Goal: Transaction & Acquisition: Obtain resource

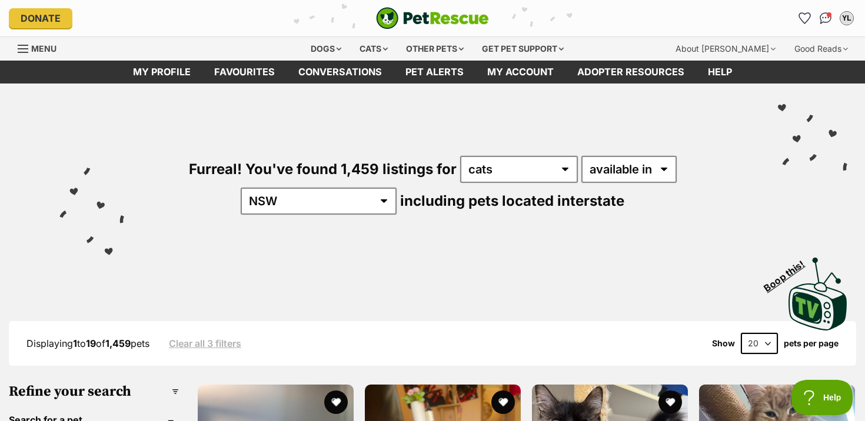
click at [39, 46] on span "Menu" at bounding box center [43, 49] width 25 height 10
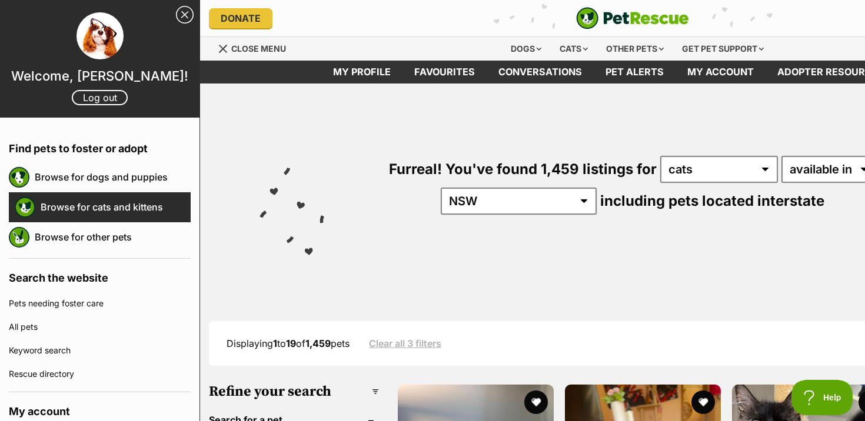
click at [87, 209] on link "Browse for cats and kittens" at bounding box center [116, 207] width 150 height 25
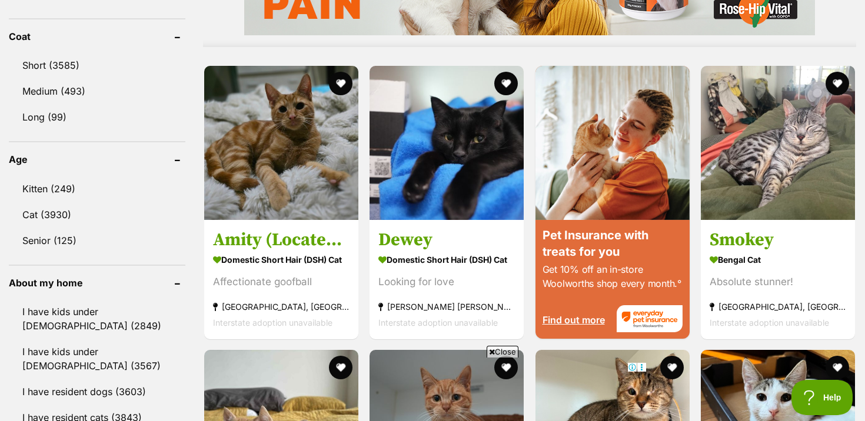
scroll to position [1146, 0]
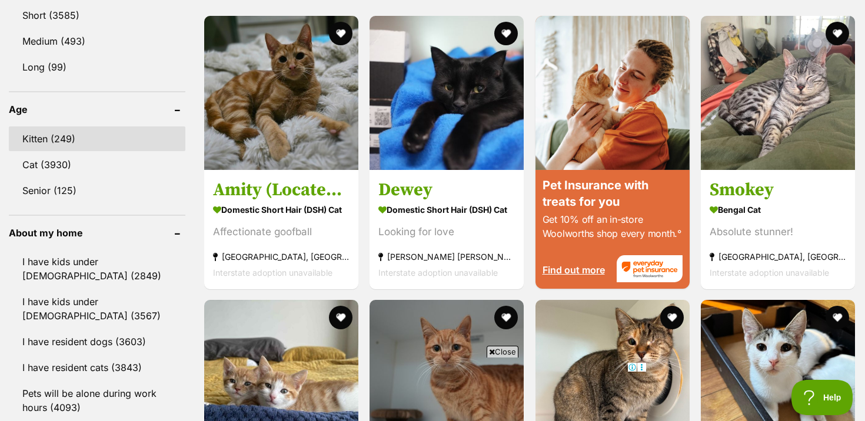
click at [75, 127] on link "Kitten (249)" at bounding box center [97, 139] width 177 height 25
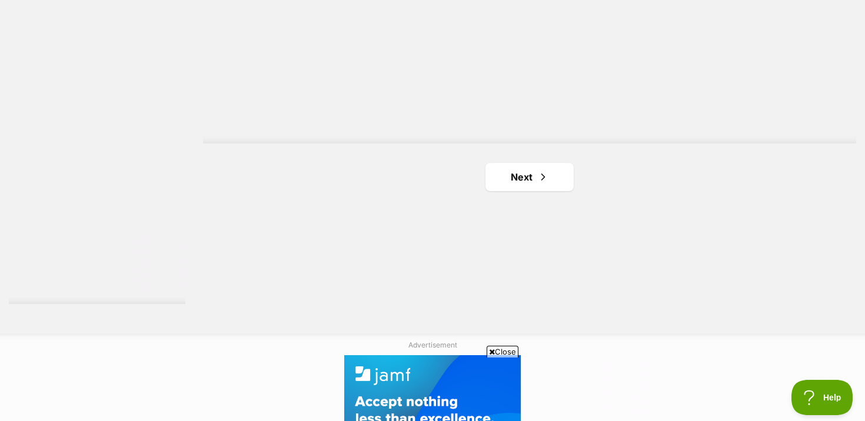
scroll to position [2228, 0]
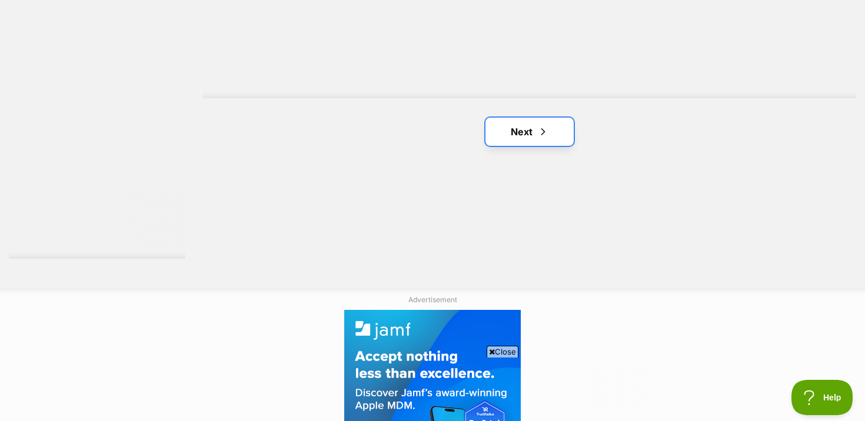
click at [520, 138] on link "Next" at bounding box center [530, 132] width 88 height 28
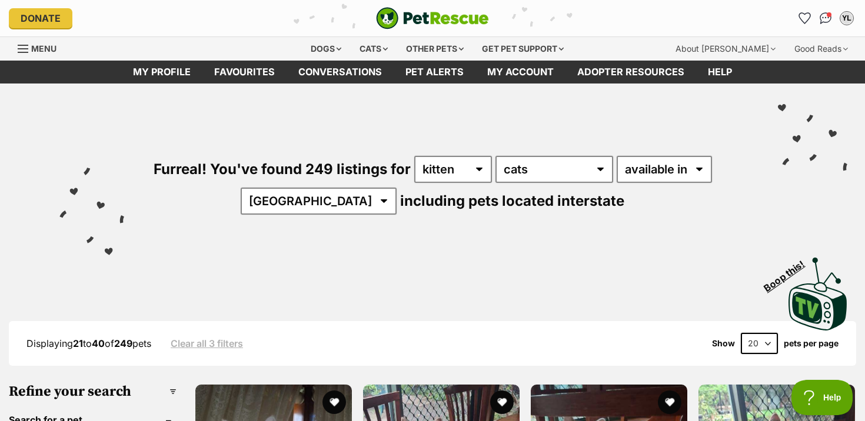
click at [759, 347] on select "20 40 60" at bounding box center [759, 343] width 37 height 21
select select "60"
click at [741, 333] on select "20 40 60" at bounding box center [759, 343] width 37 height 21
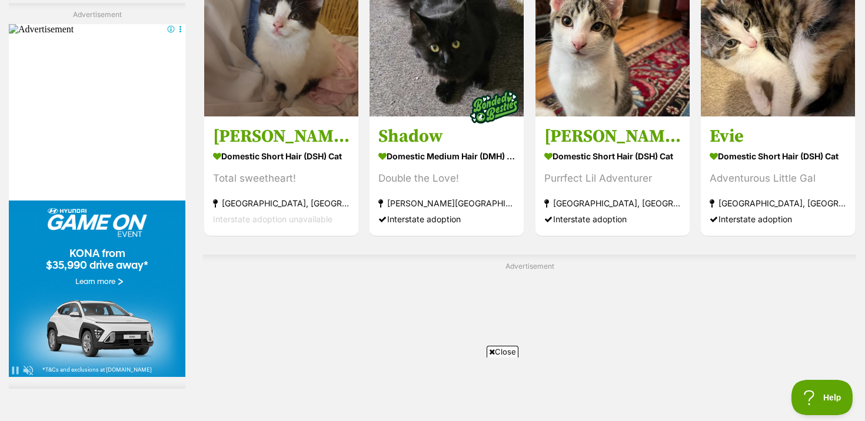
scroll to position [4368, 0]
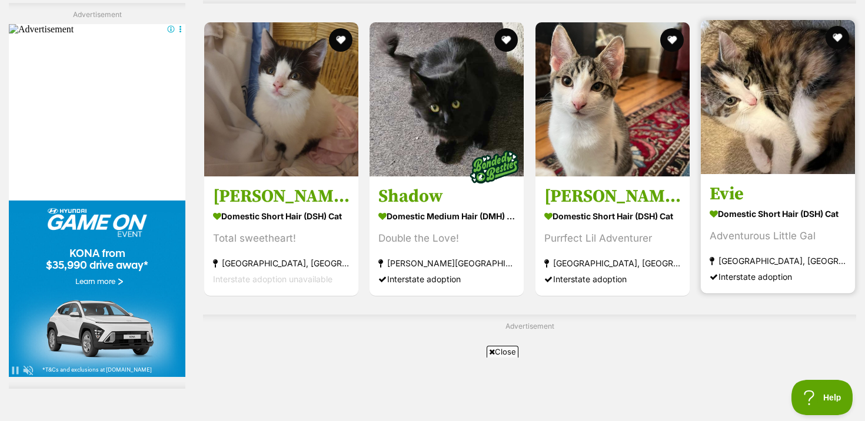
click at [779, 250] on section "Domestic Short Hair (DSH) Cat Adventurous [GEOGRAPHIC_DATA] [GEOGRAPHIC_DATA], …" at bounding box center [778, 244] width 137 height 79
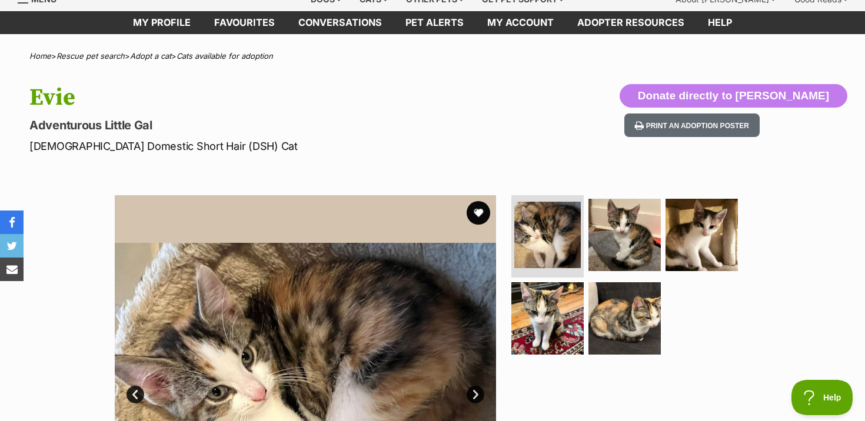
scroll to position [81, 0]
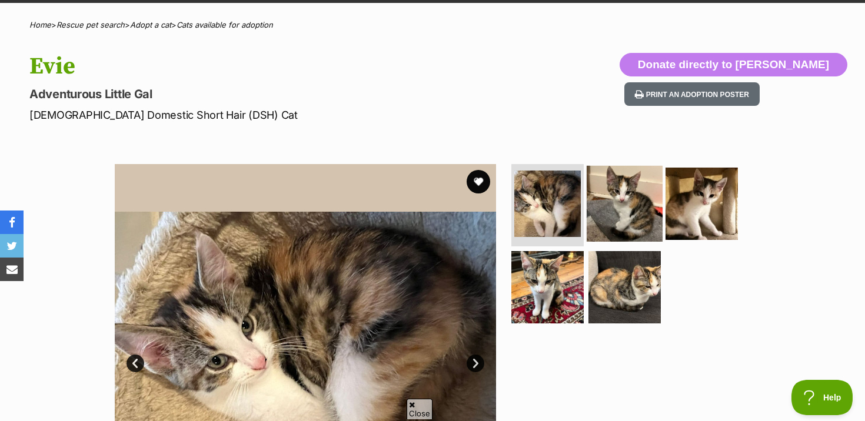
click at [622, 184] on img at bounding box center [625, 204] width 76 height 76
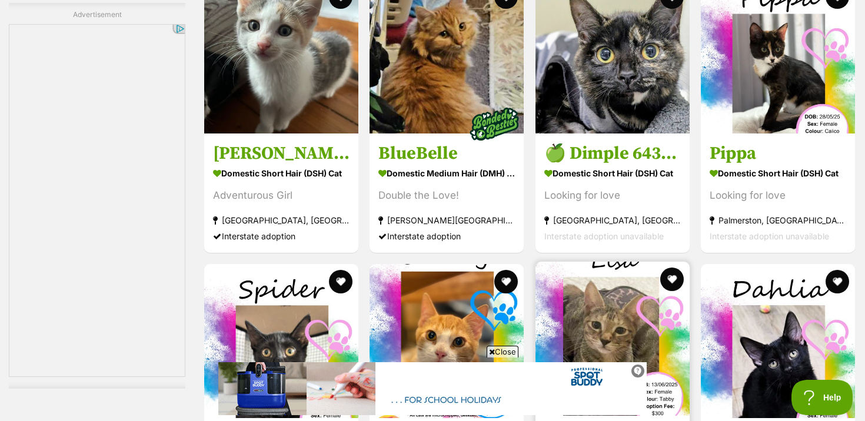
scroll to position [5126, 0]
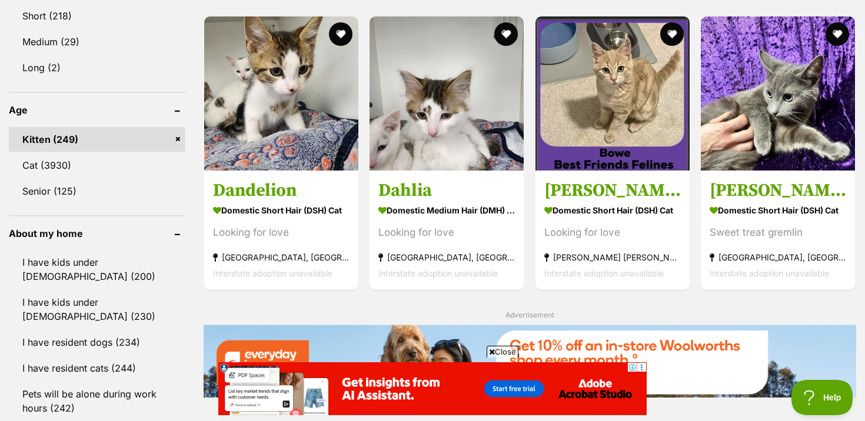
scroll to position [1147, 0]
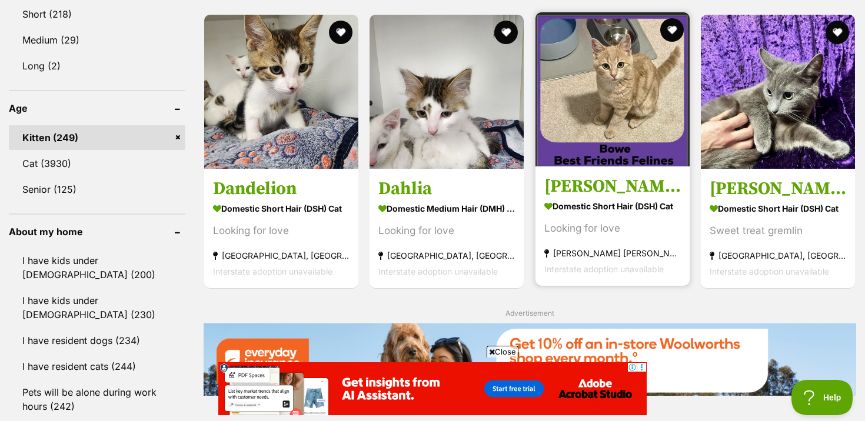
click at [645, 232] on div "Looking for love" at bounding box center [613, 228] width 137 height 16
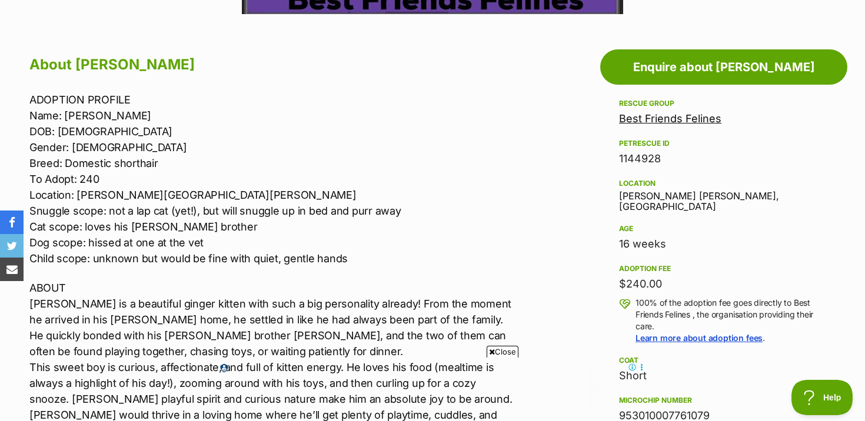
scroll to position [600, 0]
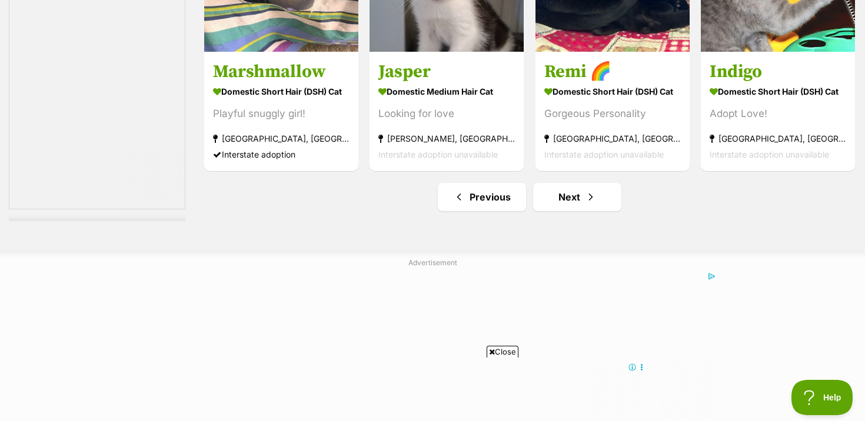
scroll to position [6238, 0]
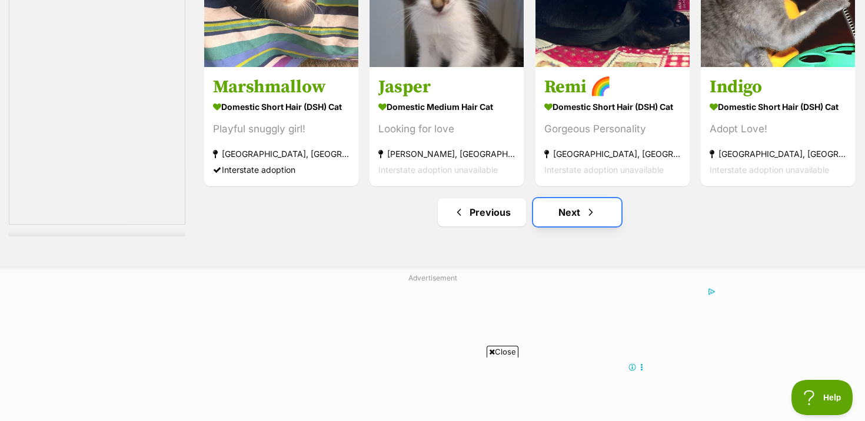
click at [555, 198] on link "Next" at bounding box center [577, 212] width 88 height 28
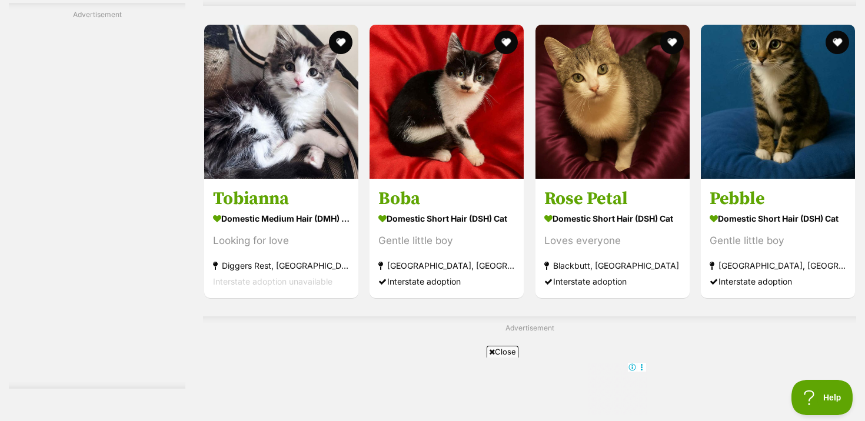
scroll to position [3665, 0]
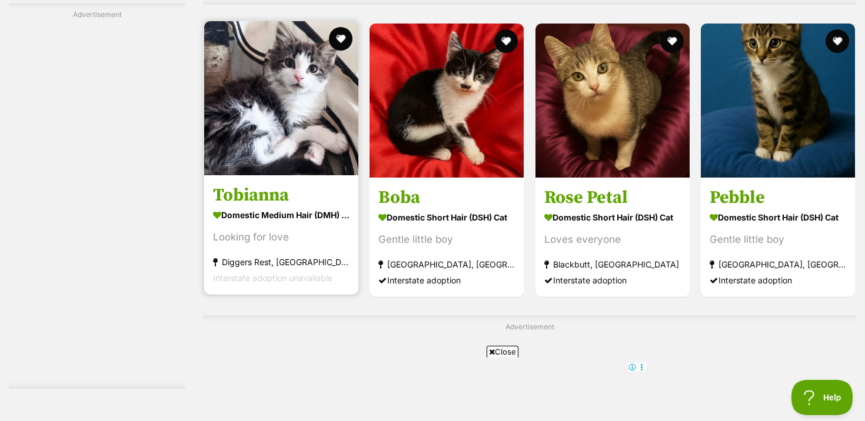
click at [260, 241] on div "Looking for love" at bounding box center [281, 237] width 137 height 16
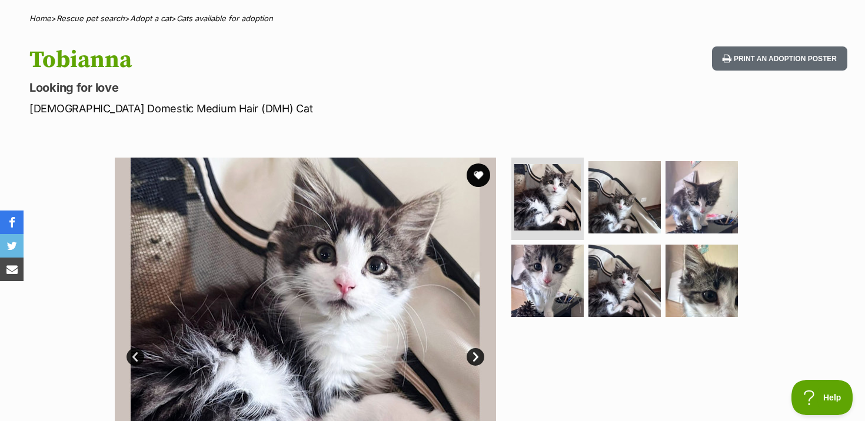
scroll to position [103, 0]
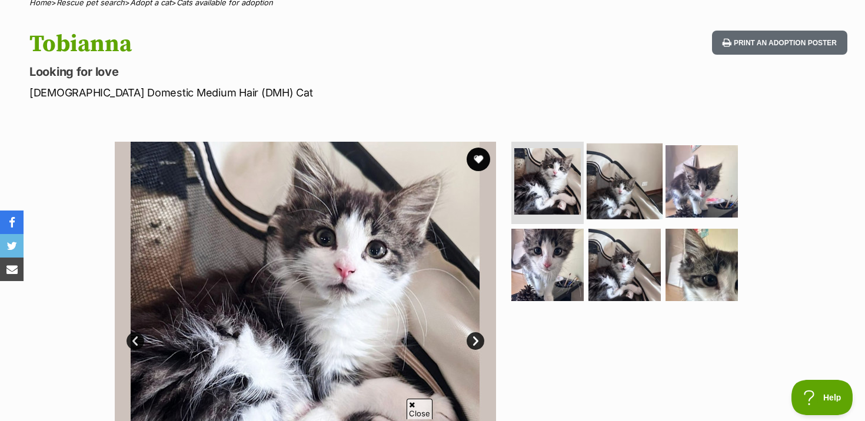
click at [592, 162] on img at bounding box center [625, 182] width 76 height 76
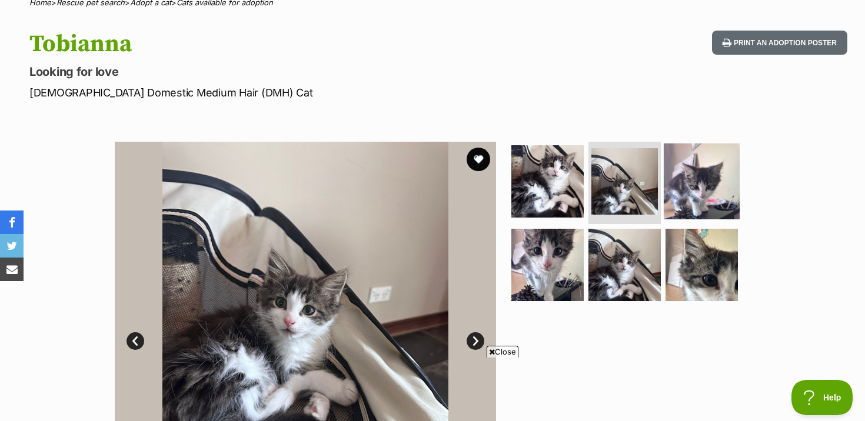
scroll to position [0, 0]
click at [687, 159] on img at bounding box center [702, 182] width 76 height 76
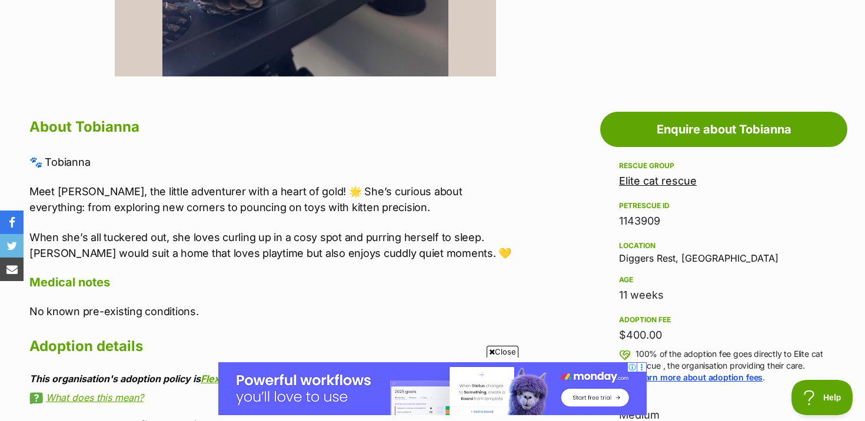
scroll to position [543, 0]
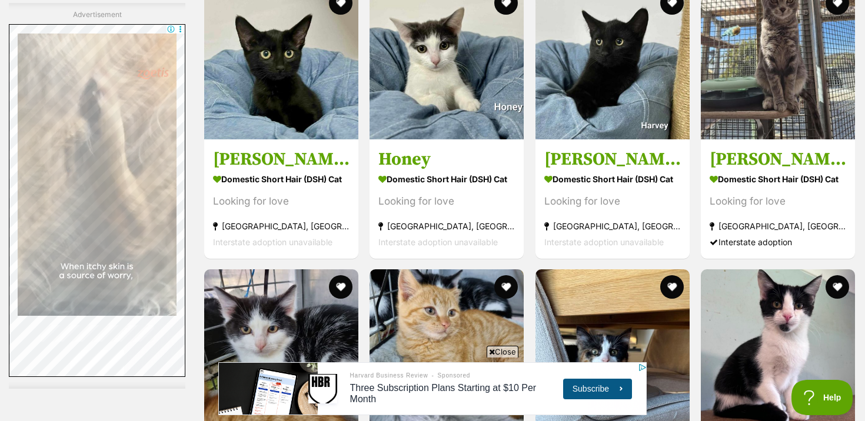
scroll to position [2928, 0]
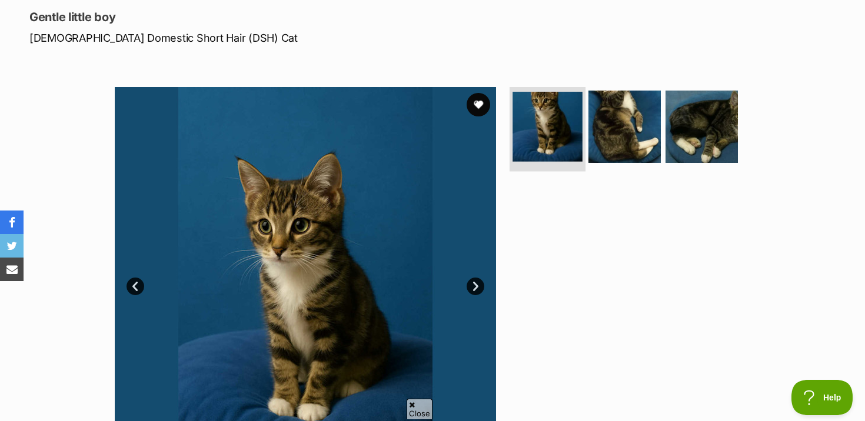
scroll to position [162, 0]
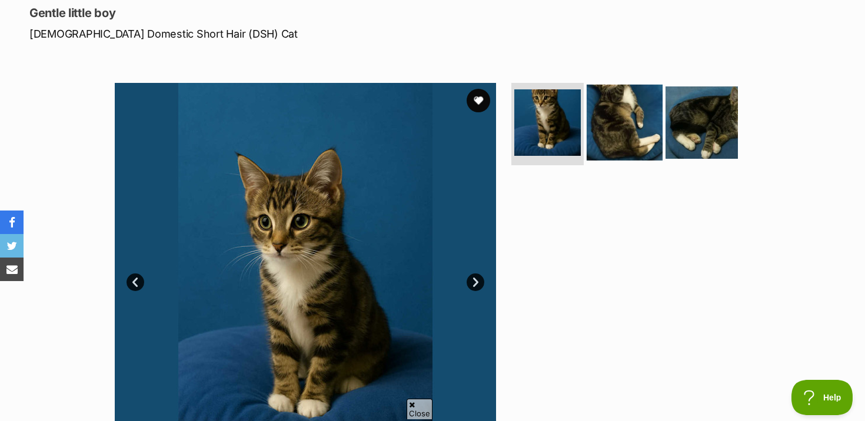
click at [590, 88] on img at bounding box center [625, 123] width 76 height 76
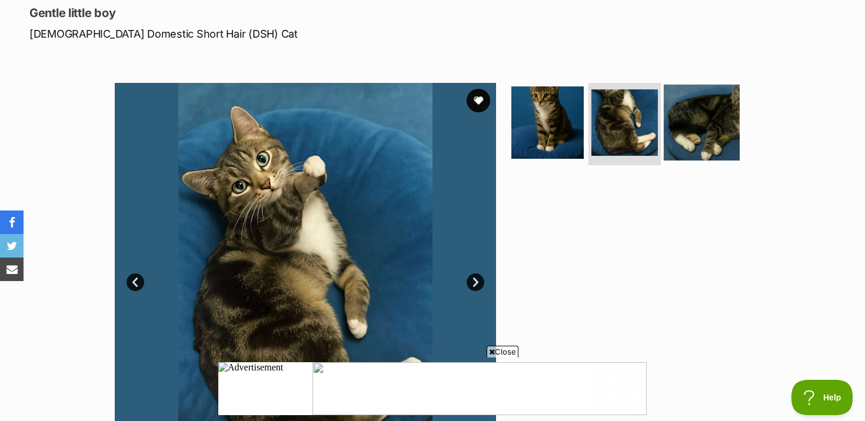
scroll to position [0, 0]
click at [681, 121] on img at bounding box center [702, 123] width 76 height 76
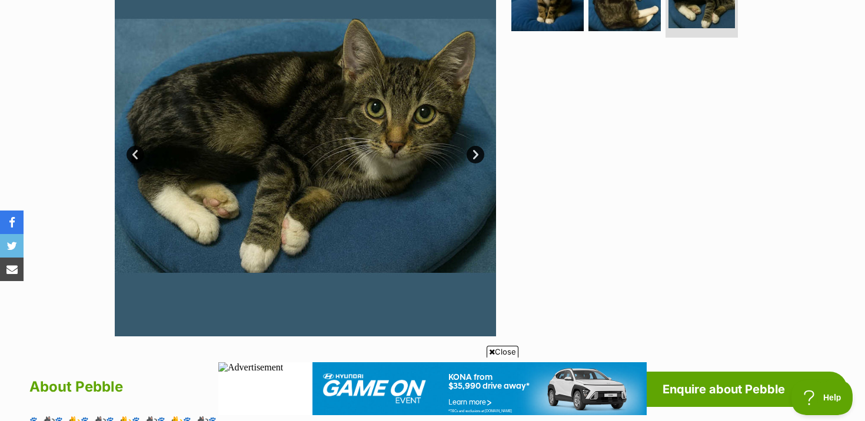
scroll to position [225, 0]
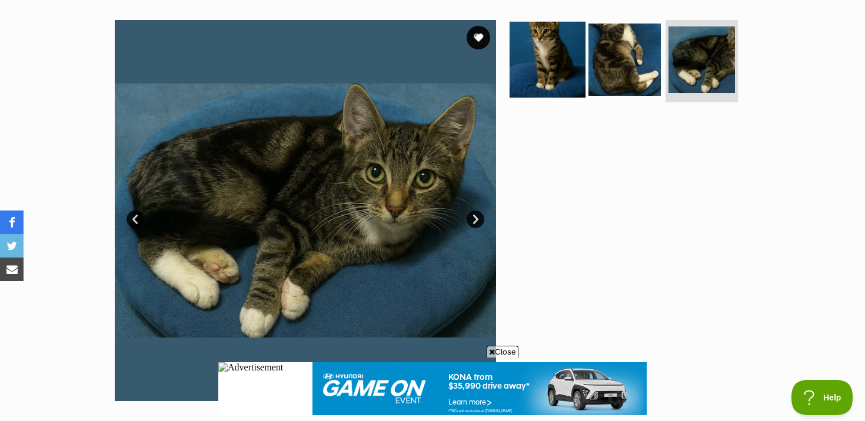
click at [514, 48] on img at bounding box center [548, 60] width 76 height 76
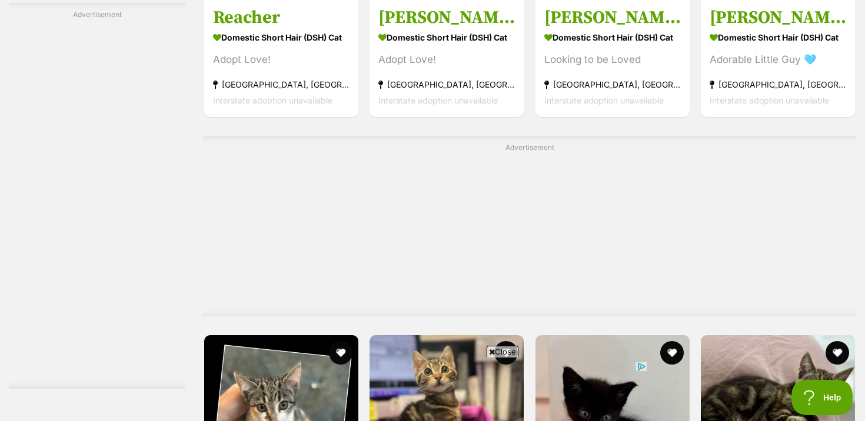
scroll to position [5601, 0]
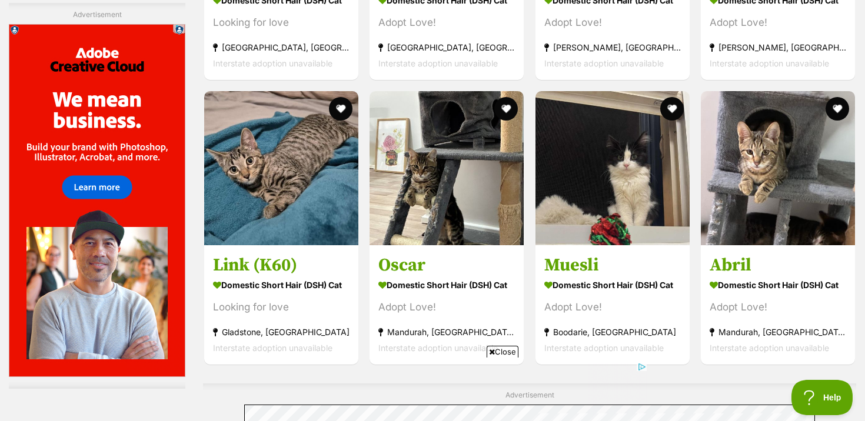
scroll to position [4312, 0]
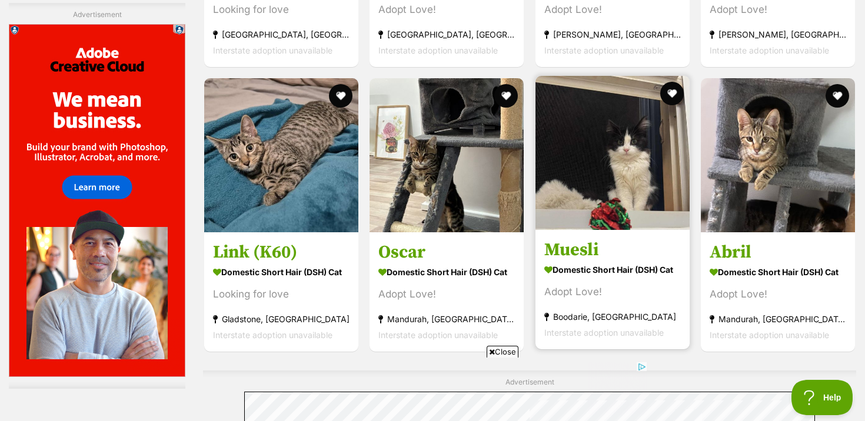
click at [643, 164] on img at bounding box center [613, 153] width 154 height 154
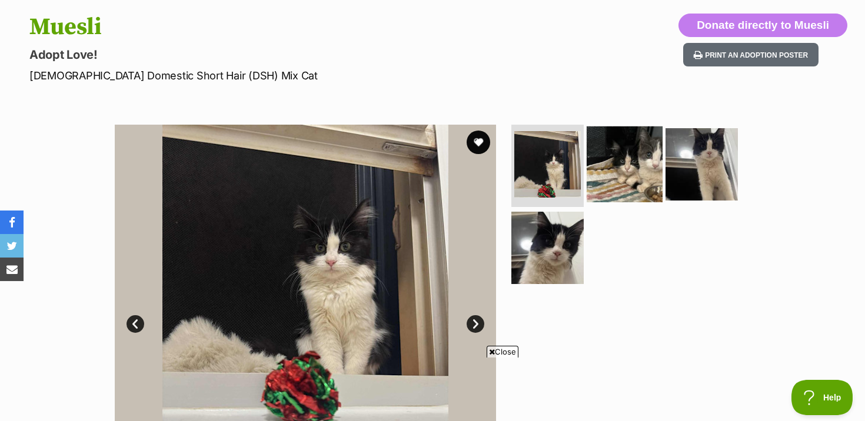
click at [582, 170] on li at bounding box center [548, 166] width 72 height 82
click at [629, 184] on img at bounding box center [625, 165] width 76 height 76
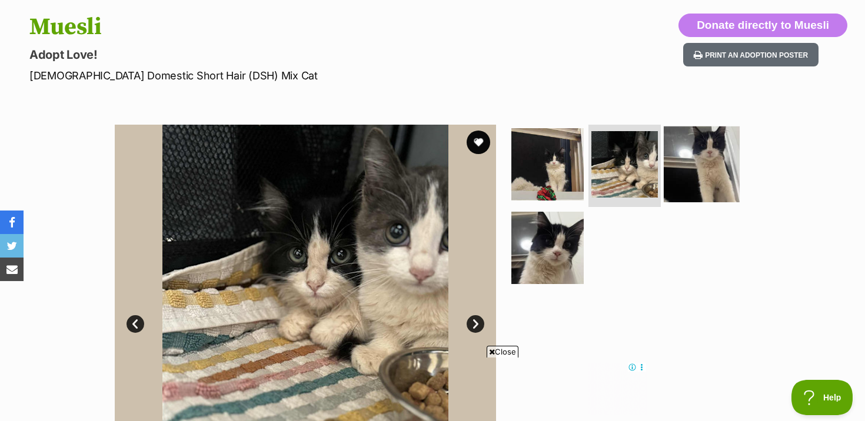
click at [702, 175] on img at bounding box center [702, 165] width 76 height 76
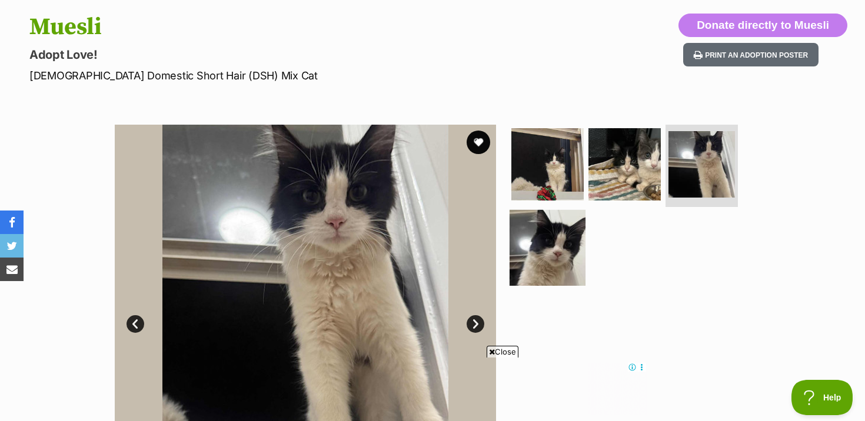
click at [557, 256] on img at bounding box center [548, 248] width 76 height 76
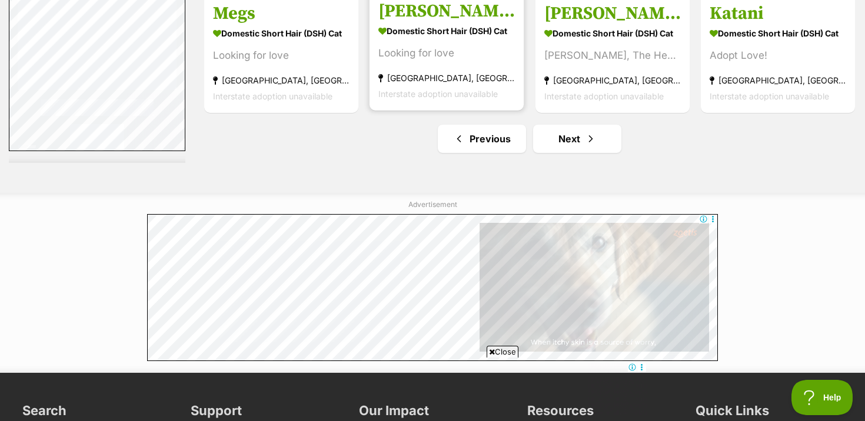
scroll to position [5929, 0]
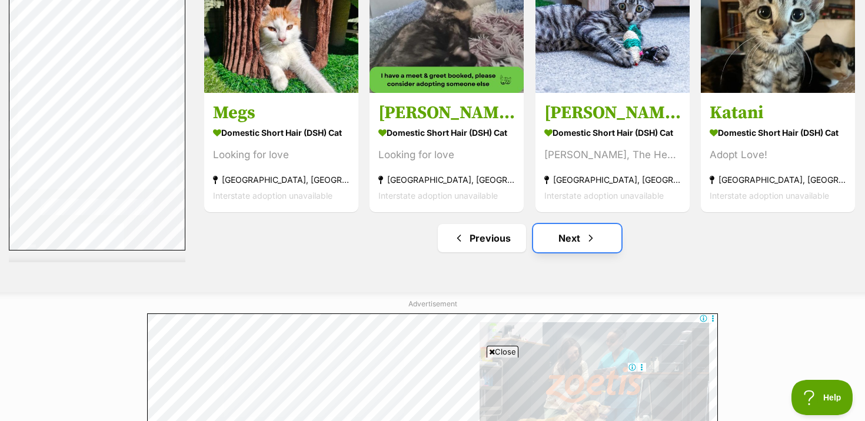
click at [569, 238] on link "Next" at bounding box center [577, 238] width 88 height 28
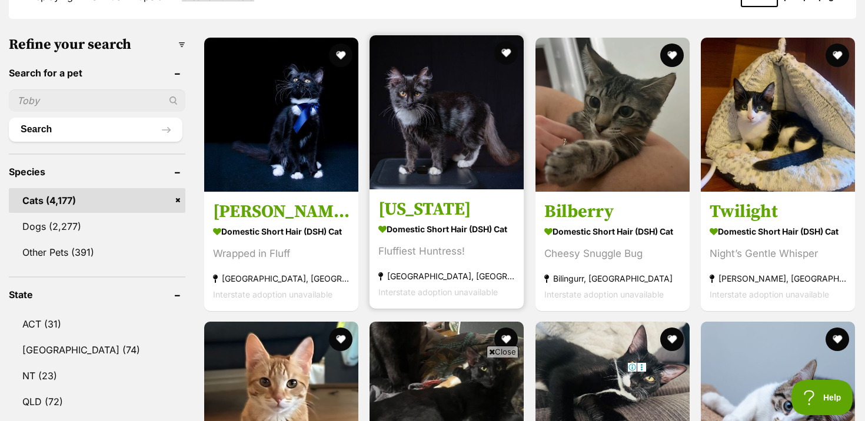
click at [460, 233] on strong "Domestic Short Hair (DSH) Cat" at bounding box center [447, 228] width 137 height 17
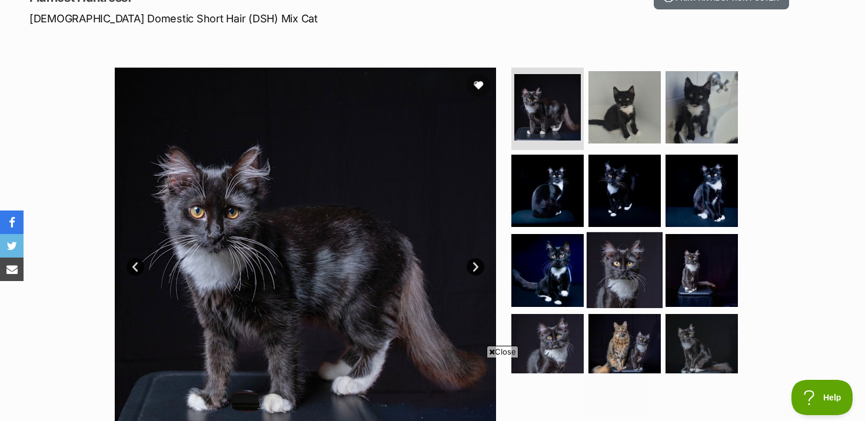
click at [622, 273] on img at bounding box center [625, 271] width 76 height 76
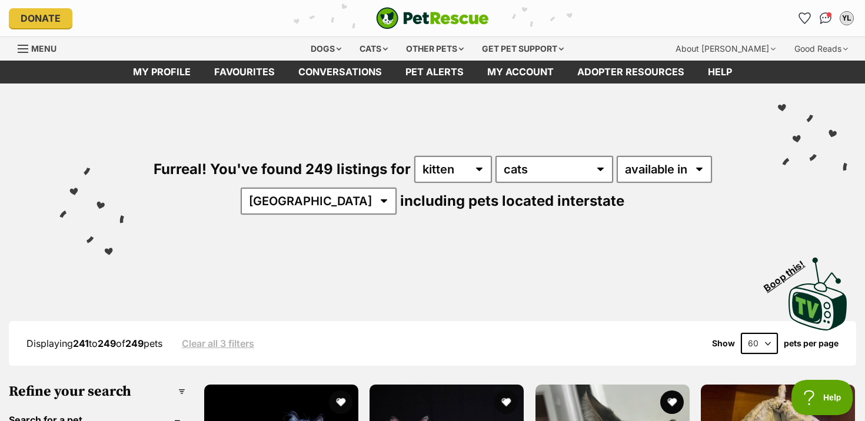
click at [27, 51] on div "Menu" at bounding box center [24, 48] width 12 height 9
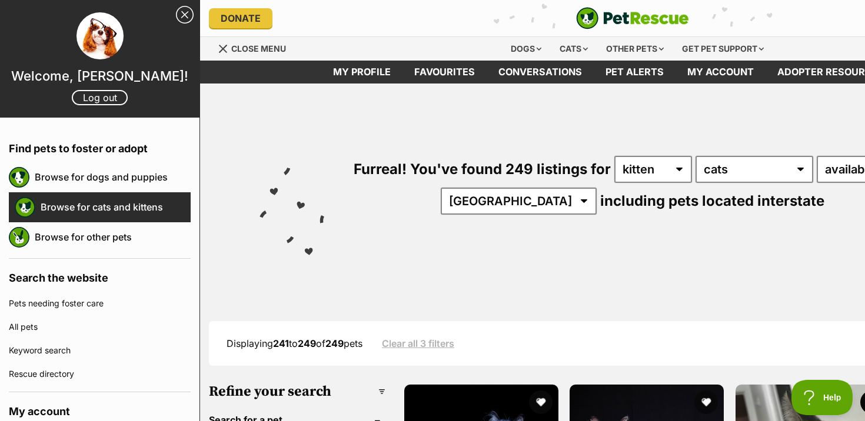
click at [94, 202] on link "Browse for cats and kittens" at bounding box center [116, 207] width 150 height 25
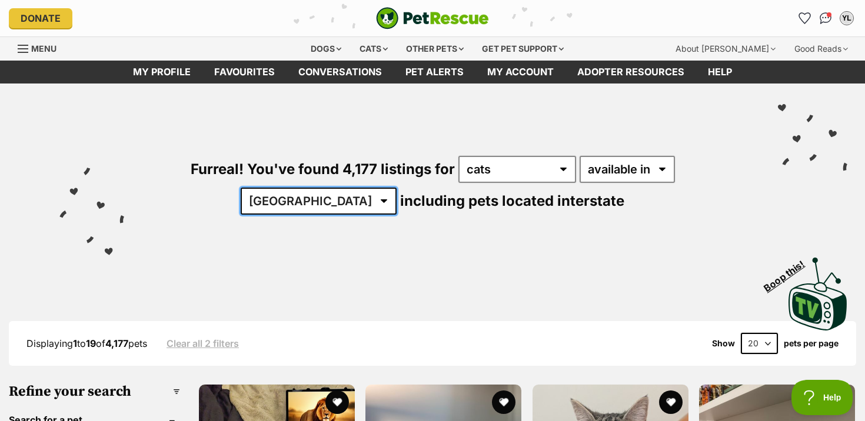
click at [397, 188] on select "[GEOGRAPHIC_DATA] [GEOGRAPHIC_DATA] [GEOGRAPHIC_DATA] [GEOGRAPHIC_DATA] [GEOGRA…" at bounding box center [319, 201] width 156 height 27
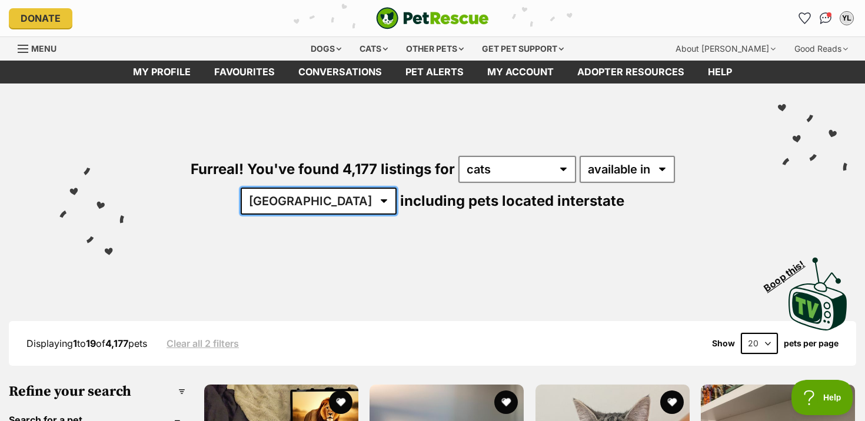
select select "NSW"
click at [397, 188] on select "[GEOGRAPHIC_DATA] [GEOGRAPHIC_DATA] [GEOGRAPHIC_DATA] [GEOGRAPHIC_DATA] [GEOGRA…" at bounding box center [319, 201] width 156 height 27
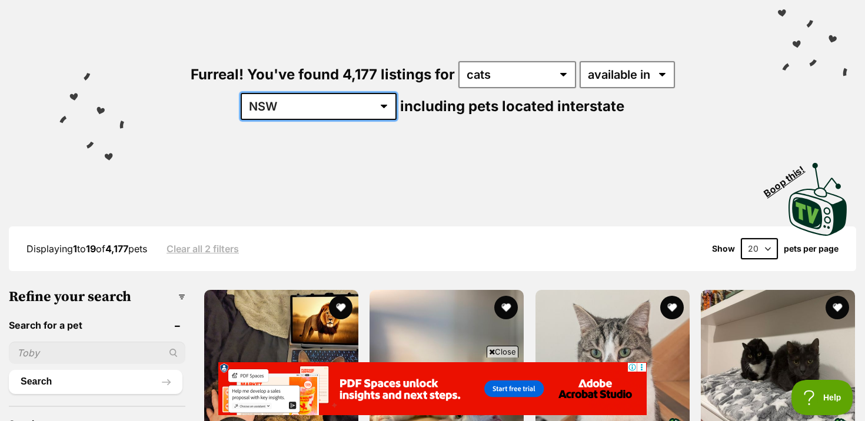
scroll to position [266, 0]
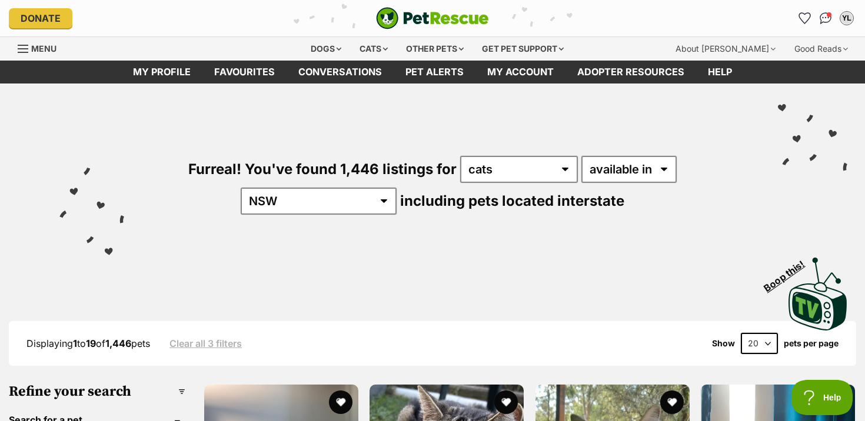
click at [767, 344] on select "20 40 60" at bounding box center [759, 343] width 37 height 21
select select "60"
click at [741, 333] on select "20 40 60" at bounding box center [759, 343] width 37 height 21
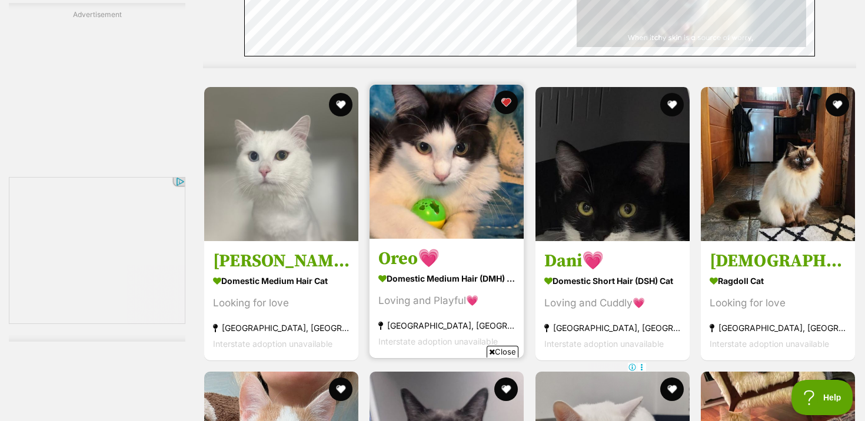
scroll to position [4637, 0]
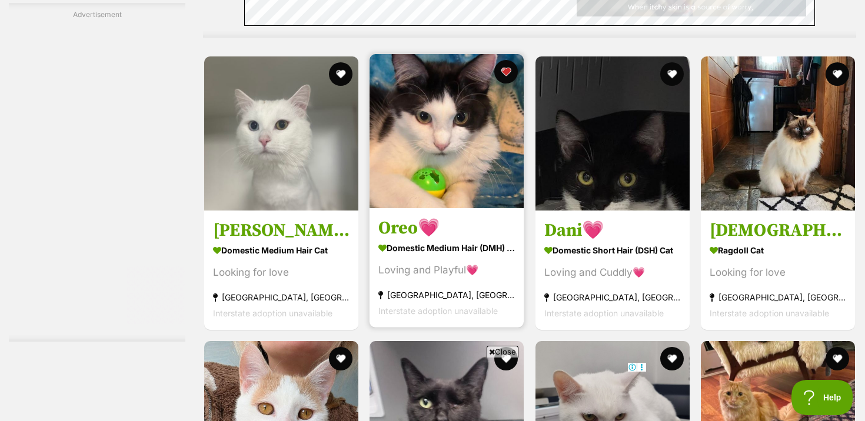
click at [434, 270] on div "Loving and Playful💗" at bounding box center [447, 271] width 137 height 16
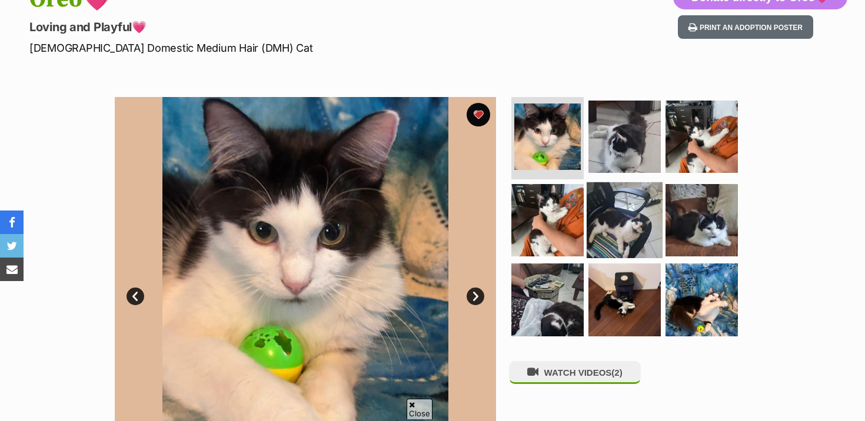
click at [635, 214] on img at bounding box center [625, 220] width 76 height 76
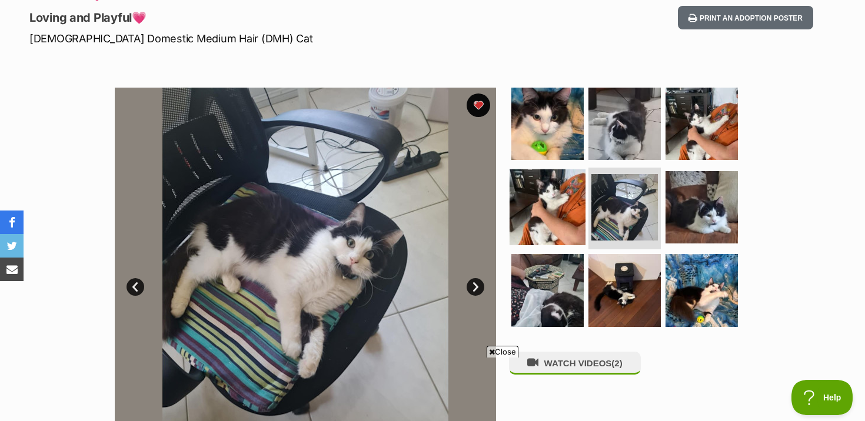
click at [556, 200] on img at bounding box center [548, 207] width 76 height 76
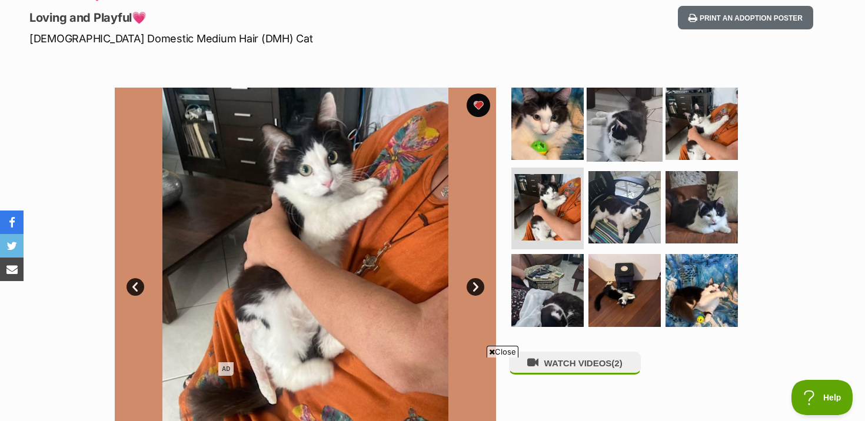
click at [655, 114] on img at bounding box center [625, 124] width 76 height 76
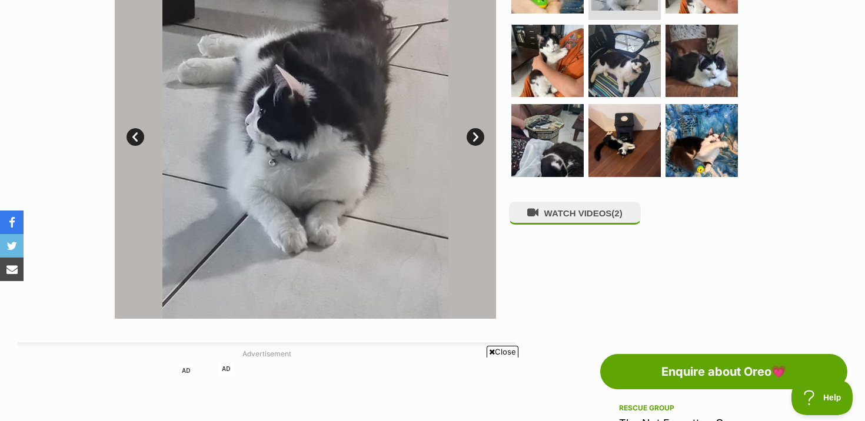
scroll to position [300, 0]
